Goal: Entertainment & Leisure: Browse casually

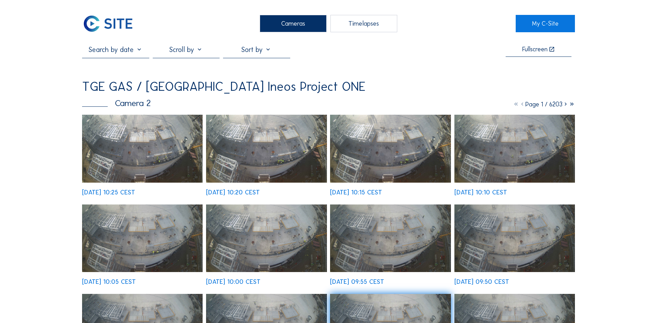
click at [288, 25] on div "Cameras" at bounding box center [293, 23] width 67 height 17
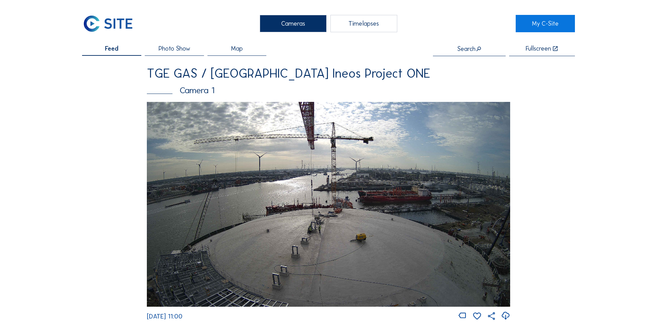
click at [445, 248] on img at bounding box center [329, 204] width 364 height 204
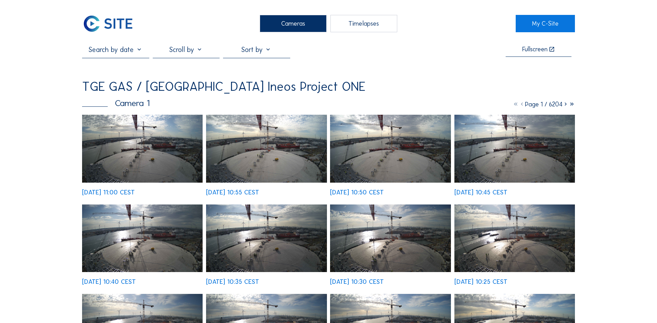
click at [165, 169] on img at bounding box center [142, 149] width 121 height 68
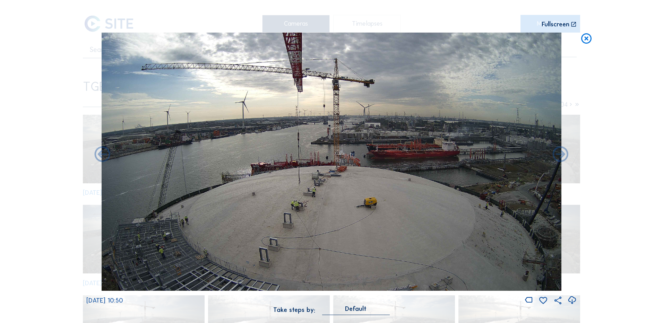
click at [587, 38] on icon at bounding box center [586, 39] width 12 height 13
